Goal: Book appointment/travel/reservation

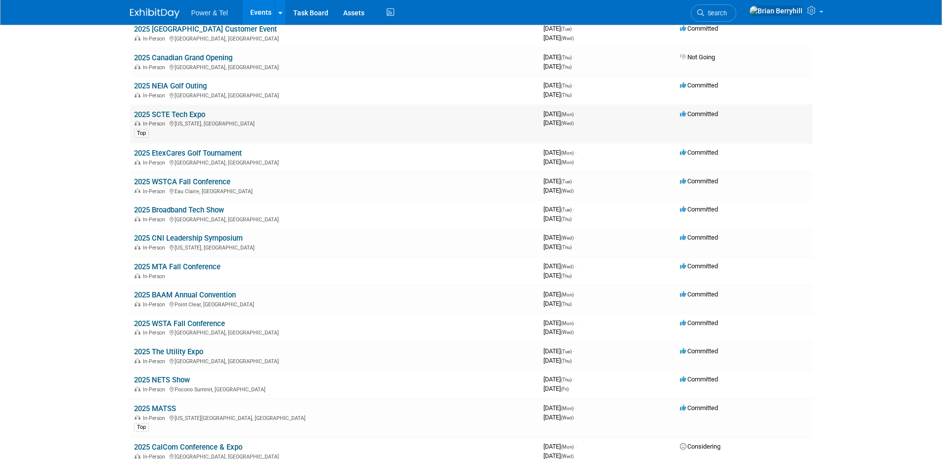
scroll to position [659, 0]
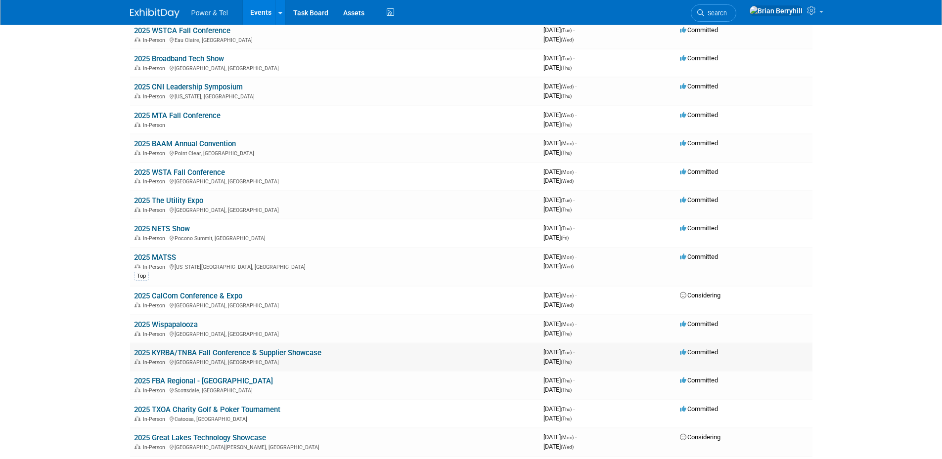
click at [207, 352] on link "2025 KYRBA/TNBA Fall Conference & Supplier Showcase" at bounding box center [227, 353] width 187 height 9
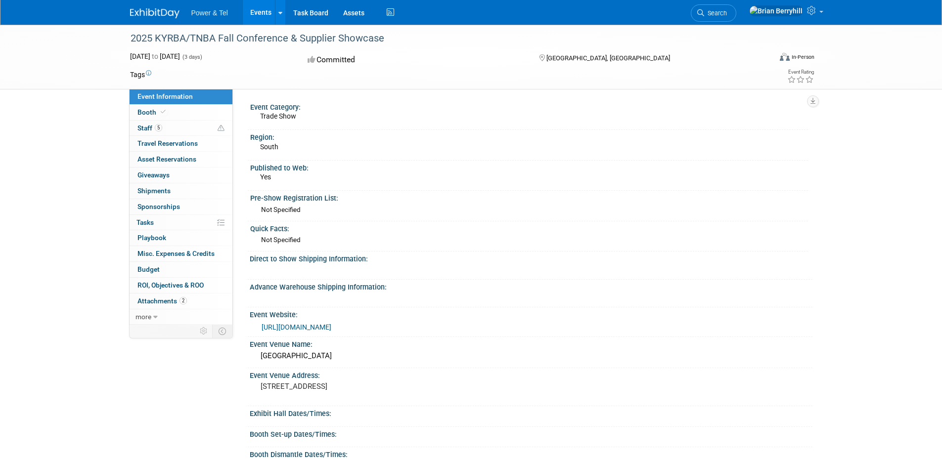
drag, startPoint x: 332, startPoint y: 37, endPoint x: 132, endPoint y: 38, distance: 200.3
click at [132, 38] on div "2025 KYRBA/TNBA Fall Conference & Supplier Showcase" at bounding box center [442, 39] width 630 height 18
click at [157, 297] on link "2 Attachments 2" at bounding box center [181, 301] width 103 height 15
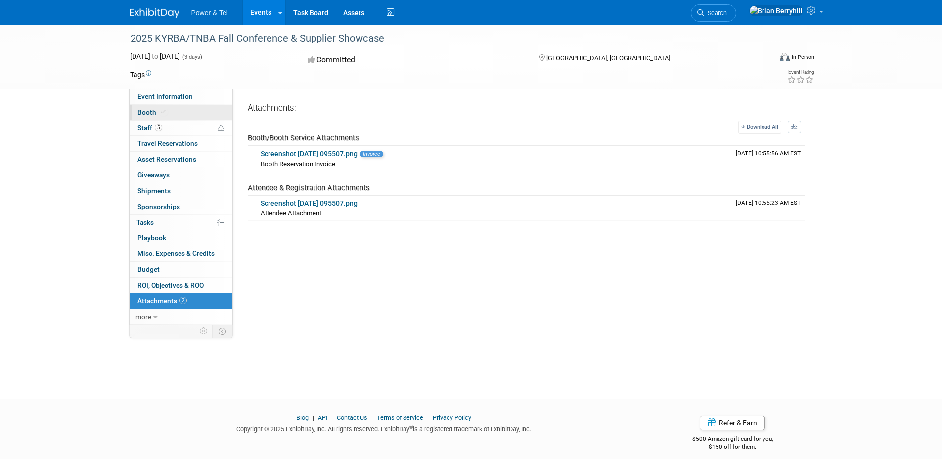
click at [149, 112] on span "Booth" at bounding box center [152, 112] width 30 height 8
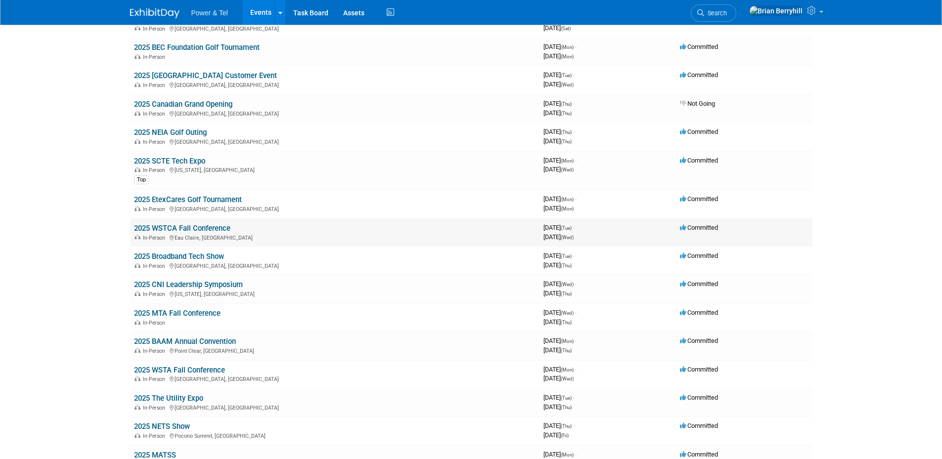
scroll to position [659, 0]
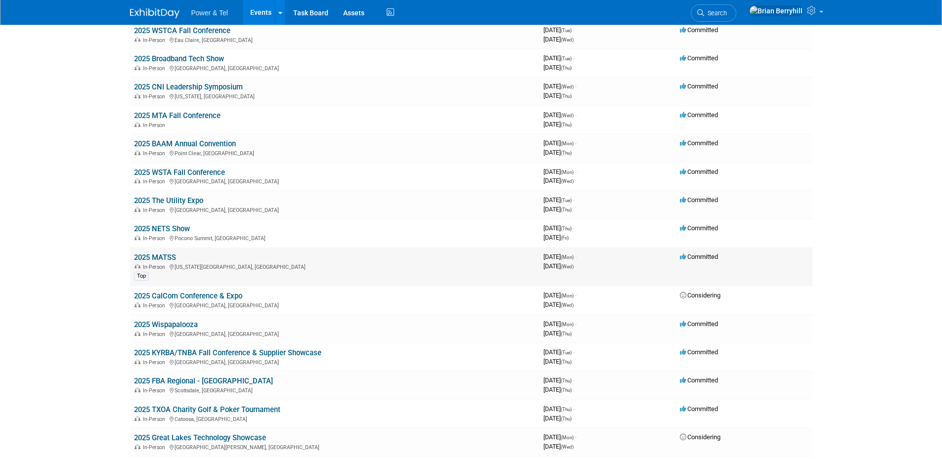
click at [166, 258] on link "2025 MATSS" at bounding box center [155, 257] width 42 height 9
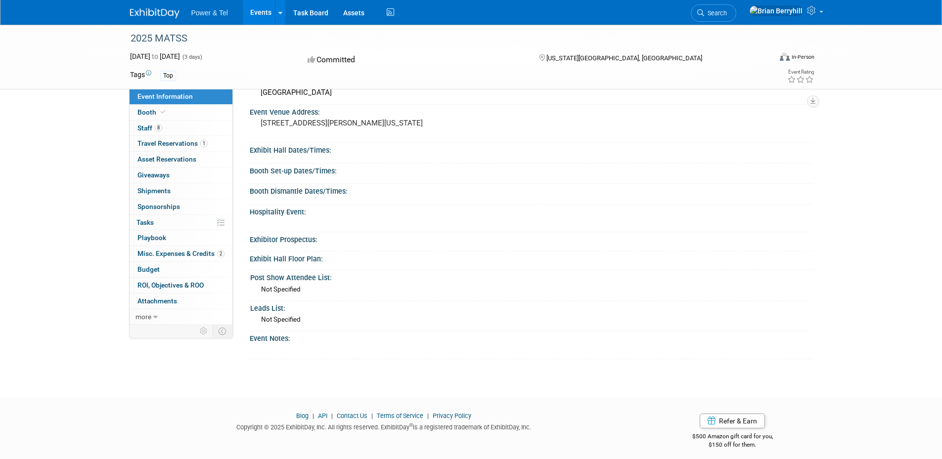
scroll to position [271, 0]
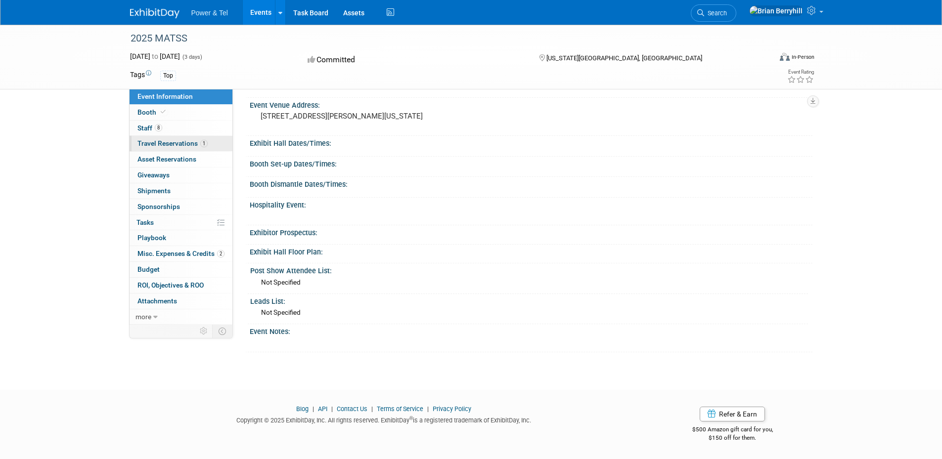
click at [181, 147] on link "1 Travel Reservations 1" at bounding box center [181, 143] width 103 height 15
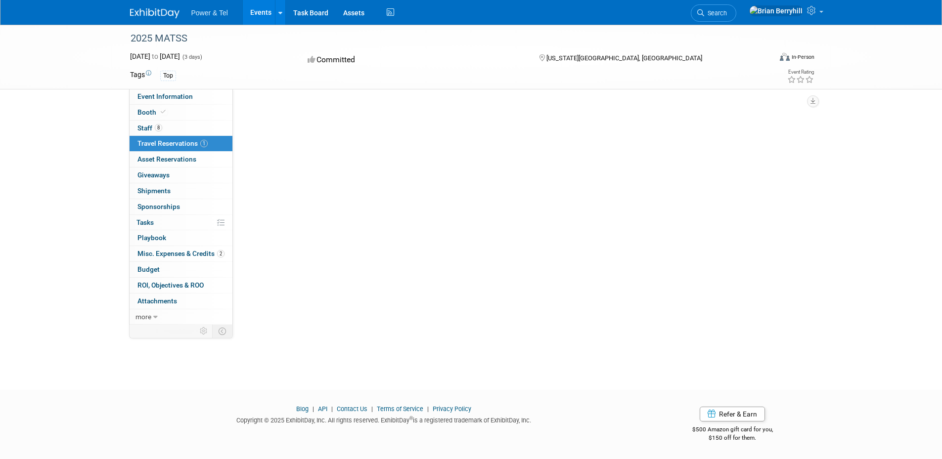
scroll to position [0, 0]
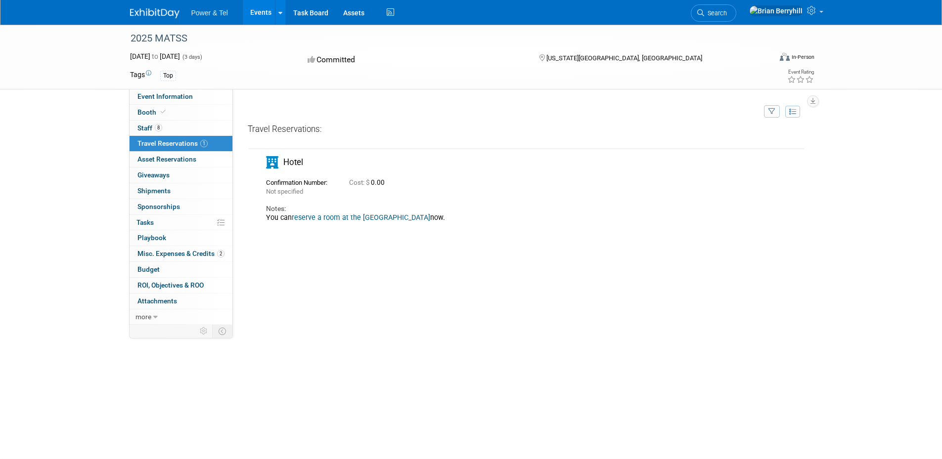
click at [398, 218] on link "reserve a room at the conference hotel" at bounding box center [361, 218] width 138 height 8
click at [164, 96] on span "Event Information" at bounding box center [164, 96] width 55 height 8
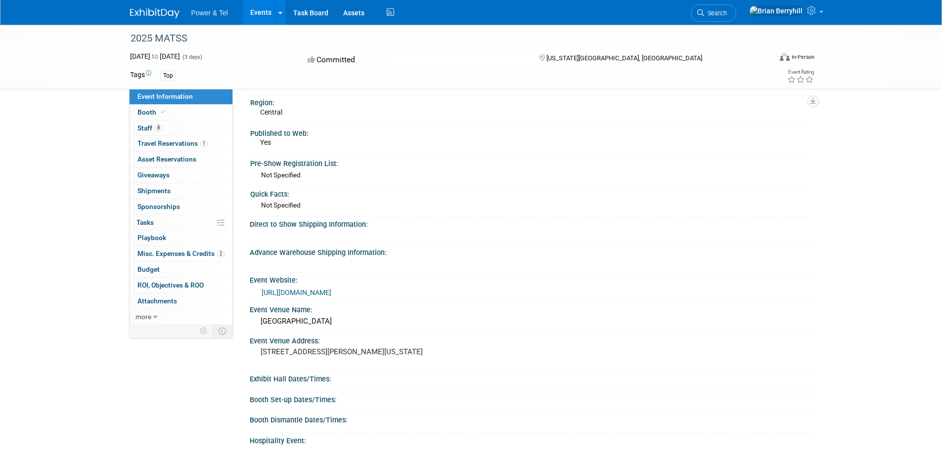
scroll to position [66, 0]
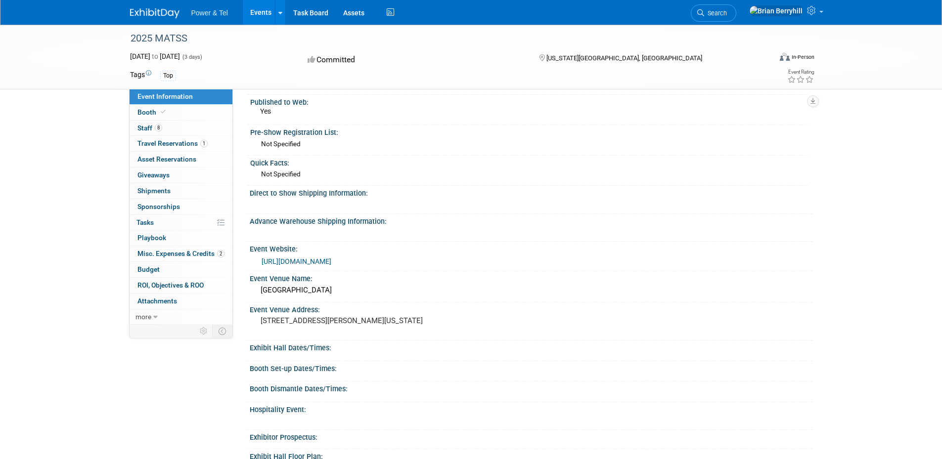
click at [305, 260] on link "https://matss.org/" at bounding box center [297, 262] width 70 height 8
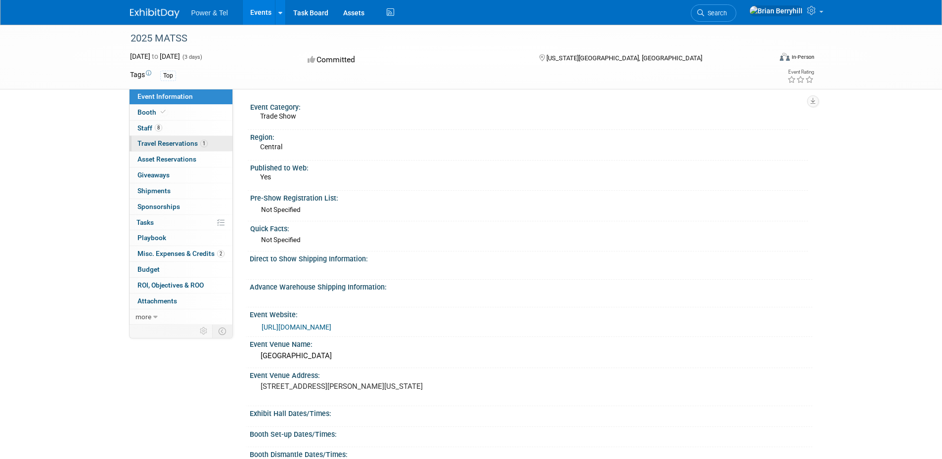
click at [162, 140] on span "Travel Reservations 1" at bounding box center [172, 143] width 70 height 8
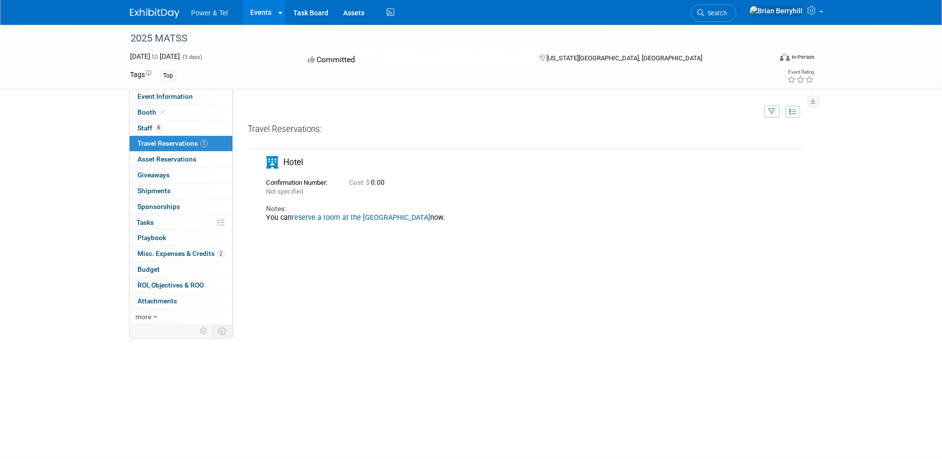
click at [393, 217] on link "reserve a room at the conference hotel" at bounding box center [361, 218] width 138 height 8
drag, startPoint x: 516, startPoint y: 350, endPoint x: 451, endPoint y: 241, distance: 126.5
click at [516, 346] on div "Travel Reservations: Not specified Cost: $ 0.00 Notes: now." at bounding box center [526, 272] width 557 height 297
click at [166, 143] on span "Travel Reservations 1" at bounding box center [172, 143] width 70 height 8
